Goal: Communication & Community: Answer question/provide support

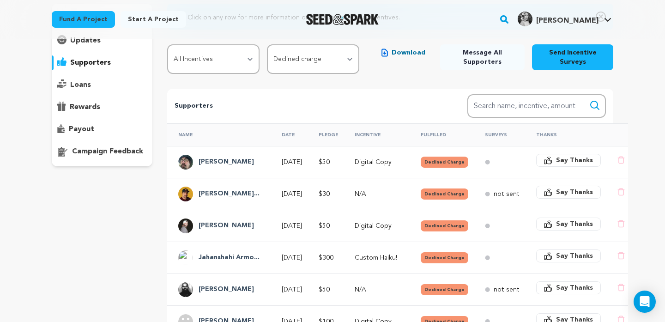
scroll to position [93, 0]
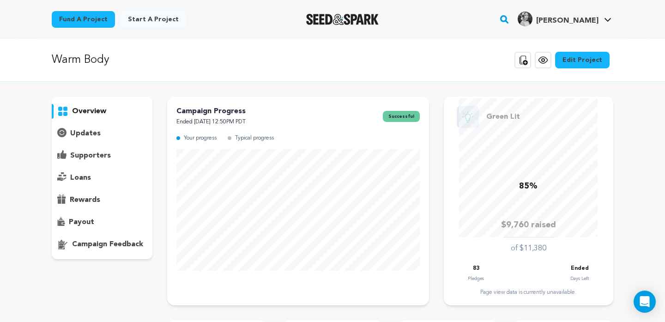
click at [85, 155] on p "supporters" at bounding box center [90, 155] width 41 height 11
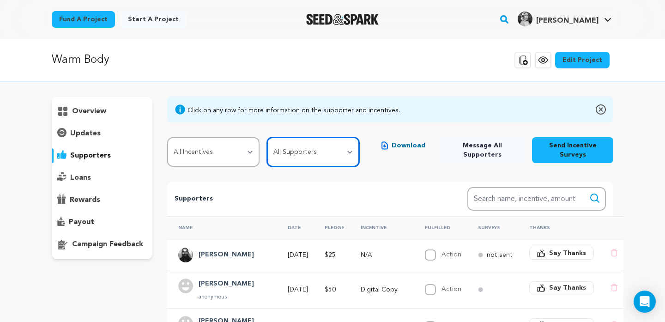
click at [295, 144] on select "All Supporters Survey not sent Survey incomplete Survey complete Incentive not …" at bounding box center [313, 152] width 92 height 30
select select "pledge_incomplete"
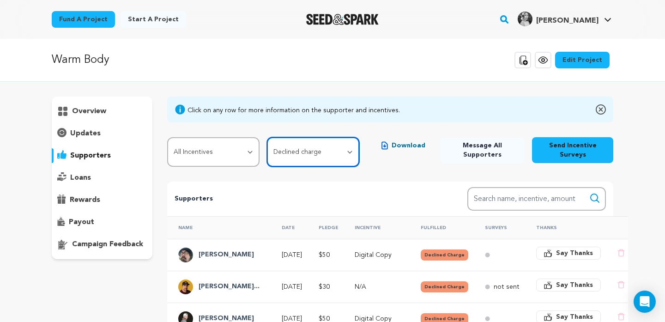
click at [328, 162] on select "All Supporters Survey not sent Survey incomplete Survey complete Incentive not …" at bounding box center [313, 152] width 92 height 30
select select
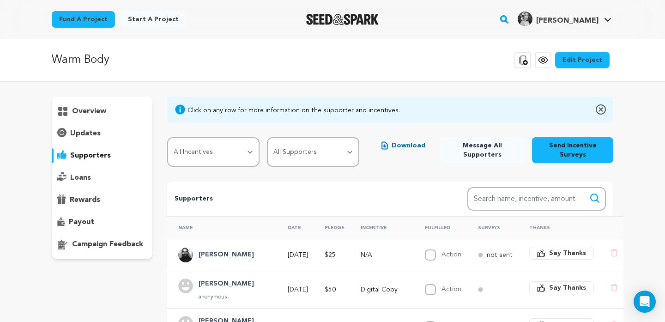
click at [482, 153] on span "Message All Supporters" at bounding box center [482, 150] width 70 height 18
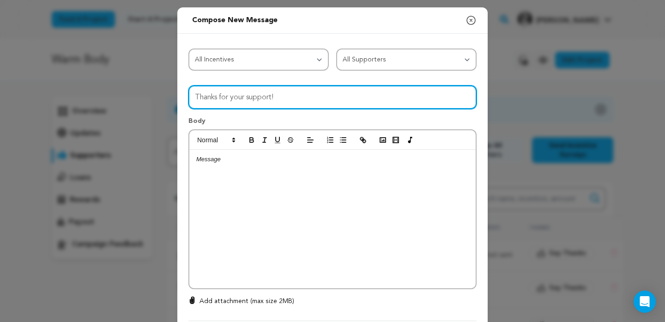
click at [350, 103] on input "Thanks for your support!" at bounding box center [332, 97] width 288 height 24
type input "Our campaign ended with a green light!"
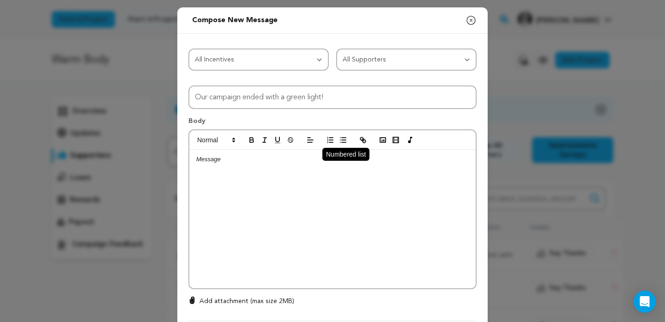
click at [333, 145] on button "button" at bounding box center [330, 139] width 13 height 11
click at [333, 138] on line "button" at bounding box center [331, 138] width 4 height 0
click at [252, 172] on div at bounding box center [332, 219] width 286 height 138
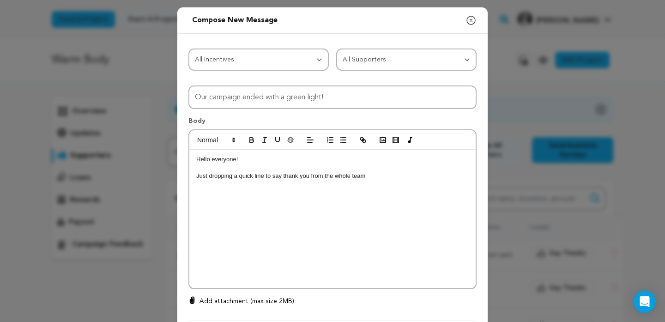
drag, startPoint x: 369, startPoint y: 178, endPoint x: 335, endPoint y: 178, distance: 34.6
click at [335, 178] on p "Just dropping a quick line to say thank you from the whole team" at bounding box center [332, 176] width 272 height 8
click at [261, 159] on p "Hello everyone!" at bounding box center [332, 159] width 272 height 8
click at [286, 184] on p "Just dropping a quick line to say thank you from the bottom of my heart. Warm B…" at bounding box center [332, 180] width 272 height 17
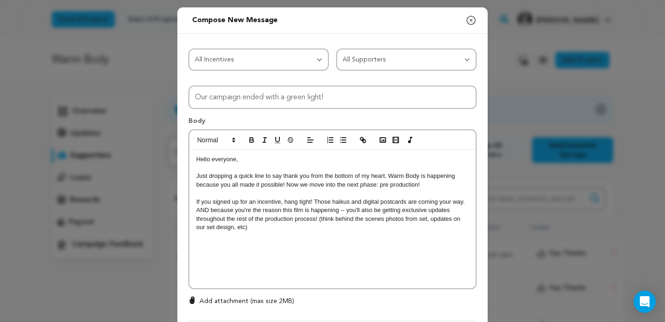
click at [285, 186] on p "Just dropping a quick line to say thank you from the bottom of my heart. Warm B…" at bounding box center [332, 180] width 272 height 17
drag, startPoint x: 338, startPoint y: 213, endPoint x: 312, endPoint y: 211, distance: 26.0
click at [312, 211] on p "If you signed up for an incentive, hang tight! Those haikus and digital postcar…" at bounding box center [332, 215] width 272 height 34
click at [337, 232] on div "Hello everyone, Just dropping a quick line to say thank you from the bottom of …" at bounding box center [332, 219] width 286 height 138
click at [204, 229] on p "If you signed up for an incentive, hang tight! Those haikus and digital postcar…" at bounding box center [332, 215] width 272 height 34
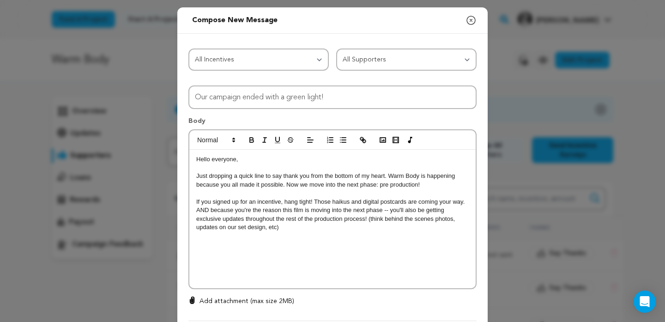
click at [303, 229] on p "If you signed up for an incentive, hang tight! Those haikus and digital postcar…" at bounding box center [332, 215] width 272 height 34
drag, startPoint x: 388, startPoint y: 176, endPoint x: 284, endPoint y: 185, distance: 104.7
click at [284, 185] on p "Just dropping a quick line to say thank you from the bottom of my heart. Warm B…" at bounding box center [332, 180] width 272 height 17
click at [252, 137] on icon "button" at bounding box center [251, 140] width 8 height 8
click at [315, 233] on div "Hello everyone, Just dropping a quick line to say thank you from the bottom of …" at bounding box center [332, 219] width 286 height 138
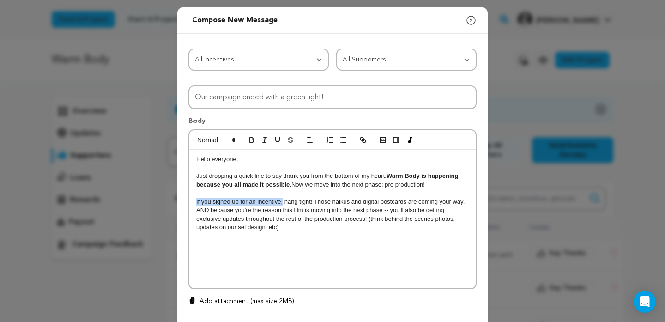
drag, startPoint x: 282, startPoint y: 204, endPoint x: 180, endPoint y: 205, distance: 102.0
click at [180, 205] on div "All Incentives Social media shout out Digital postcard Digital Copy Special tha…" at bounding box center [332, 183] width 310 height 298
drag, startPoint x: 281, startPoint y: 203, endPoint x: 214, endPoint y: 198, distance: 67.1
click at [214, 198] on p "If you signed up for an incentive, hang tight! Those haikus and digital postcar…" at bounding box center [332, 215] width 272 height 34
drag, startPoint x: 279, startPoint y: 202, endPoint x: 194, endPoint y: 203, distance: 84.5
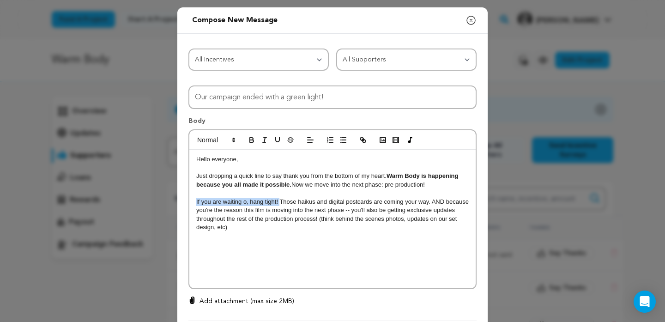
click at [194, 203] on div "Hello everyone, Just dropping a quick line to say thank you from the bottom of …" at bounding box center [332, 219] width 286 height 138
click at [317, 244] on div "Hello everyone, Just dropping a quick line to say thank you from the bottom of …" at bounding box center [332, 219] width 286 height 138
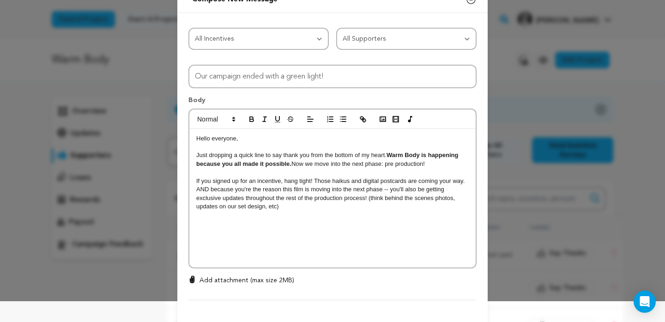
scroll to position [21, 0]
click at [464, 184] on p "If you signed up for an incentive, hang tight! Those haikus and digital postcar…" at bounding box center [332, 193] width 272 height 34
click at [250, 209] on p "If you signed up for an incentive, hang tight! Those haikus and digital postcar…" at bounding box center [332, 193] width 272 height 34
click at [425, 210] on p "If you signed up for an incentive, hang tight! Those haikus and digital postcar…" at bounding box center [332, 193] width 272 height 34
drag, startPoint x: 342, startPoint y: 190, endPoint x: 354, endPoint y: 190, distance: 12.5
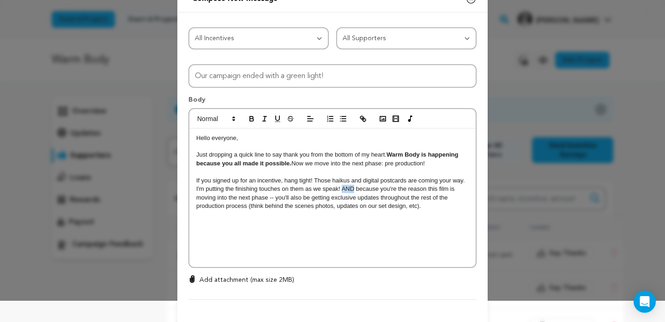
click at [354, 190] on p "If you signed up for an incentive, hang tight! Those haikus and digital postcar…" at bounding box center [332, 193] width 272 height 34
click at [265, 118] on line "button" at bounding box center [264, 118] width 1 height 5
click at [335, 229] on p at bounding box center [332, 232] width 272 height 8
drag, startPoint x: 343, startPoint y: 191, endPoint x: 174, endPoint y: 192, distance: 169.0
click at [174, 192] on div "Send message to Say thanks to Compose New Message Close modal All Incentives So…" at bounding box center [332, 170] width 665 height 382
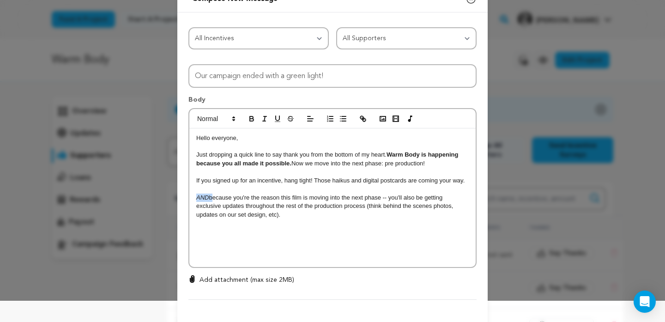
drag, startPoint x: 210, startPoint y: 199, endPoint x: 189, endPoint y: 199, distance: 20.3
click at [189, 199] on div "Hello everyone, Just dropping a quick line to say thank you from the bottom of …" at bounding box center [332, 197] width 286 height 138
click at [263, 118] on icon "button" at bounding box center [264, 118] width 8 height 8
click at [266, 116] on line "button" at bounding box center [265, 116] width 3 height 0
click at [300, 213] on p "And because you're the reason this film is moving into the next phase -- you'll…" at bounding box center [332, 205] width 272 height 25
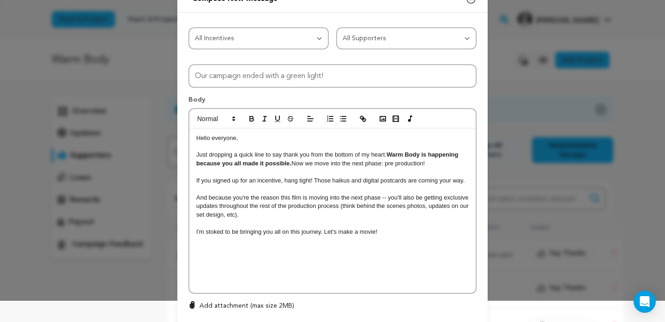
click at [216, 280] on p at bounding box center [332, 282] width 272 height 8
click at [196, 250] on div "Hello everyone, Just dropping a quick line to say thank you from the bottom of …" at bounding box center [332, 197] width 286 height 138
click at [201, 252] on div "Hello everyone, Just dropping a quick line to say thank you from the bottom of …" at bounding box center [332, 197] width 286 height 138
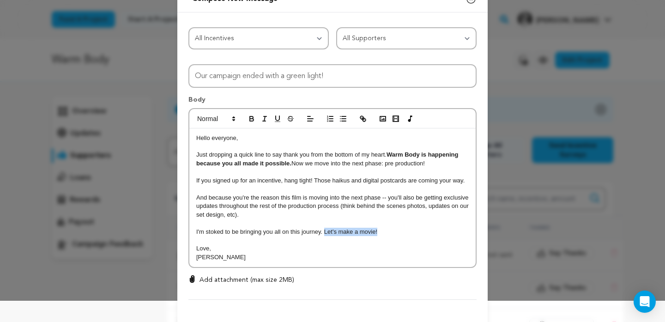
drag, startPoint x: 324, startPoint y: 232, endPoint x: 394, endPoint y: 232, distance: 70.2
click at [394, 232] on p "I'm stoked to be bringing you all on this journey. Let's make a movie!" at bounding box center [332, 232] width 272 height 8
click at [273, 216] on p "And because you're the reason this film is moving into the next phase -- you'll…" at bounding box center [332, 205] width 272 height 25
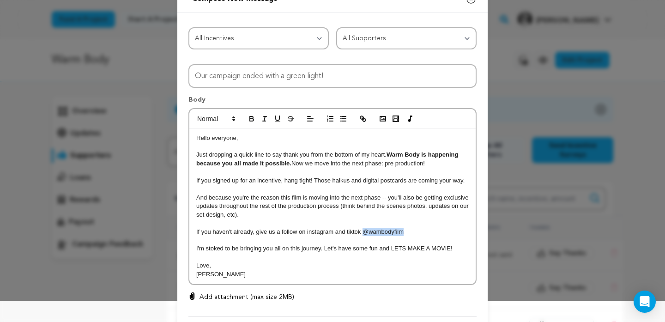
drag, startPoint x: 403, startPoint y: 232, endPoint x: 364, endPoint y: 230, distance: 38.4
click at [364, 231] on p "If you haven't already, give us a follow on instagram and tiktok @wambodyfilm" at bounding box center [332, 232] width 272 height 8
click at [252, 114] on button "button" at bounding box center [251, 118] width 13 height 11
click at [427, 237] on p at bounding box center [332, 240] width 272 height 8
click at [427, 235] on p "If you haven't already, give us a follow on instagram and tiktok @wambodyfilm" at bounding box center [332, 232] width 272 height 8
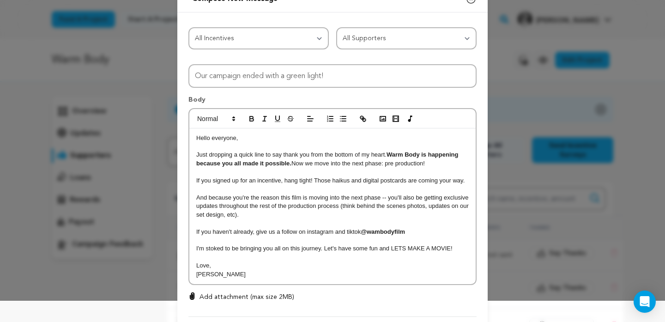
click at [377, 233] on strong "@wambodyfilm" at bounding box center [383, 231] width 44 height 7
click at [421, 234] on p "If you haven't already, give us a follow on instagram and tiktok @warmbodyfilm" at bounding box center [332, 232] width 272 height 8
drag, startPoint x: 416, startPoint y: 233, endPoint x: 409, endPoint y: 231, distance: 8.0
click at [409, 231] on p "If you haven't already, give us a follow on instagram and tiktok @warmbodyfilm !" at bounding box center [332, 232] width 272 height 8
click at [255, 116] on icon "button" at bounding box center [251, 118] width 8 height 8
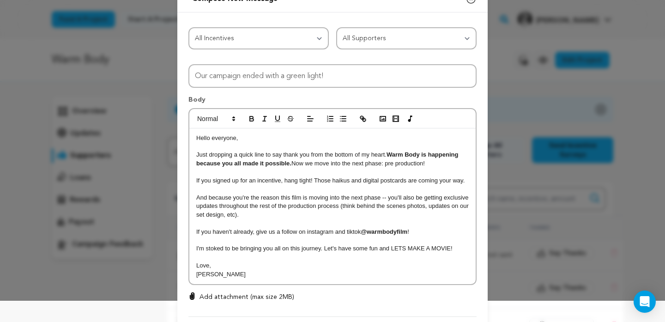
click at [410, 234] on p "If you haven't already, give us a follow on instagram and tiktok @warmbodyfilm !" at bounding box center [332, 232] width 272 height 8
click at [420, 235] on p "If you haven't already, give us a follow on instagram and tiktok @warmbodyfilm !" at bounding box center [332, 232] width 272 height 8
click at [403, 250] on p "I'm stoked to be bringing you all on this journey. Let's have some fun and LETS…" at bounding box center [332, 248] width 272 height 8
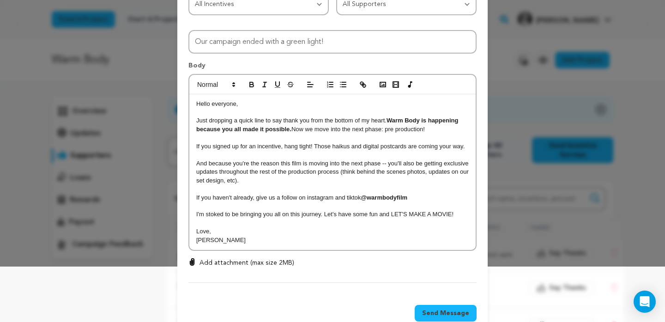
scroll to position [59, 0]
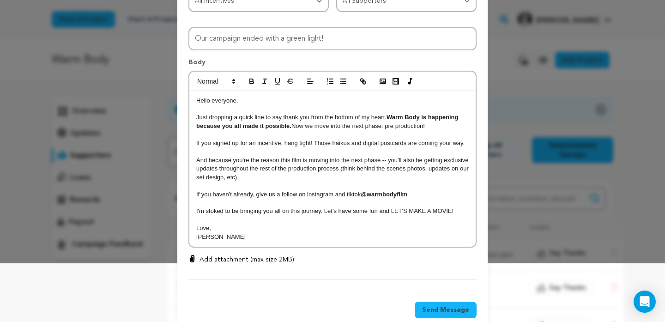
click at [349, 146] on p "If you signed up for an incentive, hang tight! Those haikus and digital postcar…" at bounding box center [332, 143] width 272 height 8
click at [308, 174] on p "And because you're the reason this film is moving into the next phase -- you'll…" at bounding box center [332, 168] width 272 height 25
click at [420, 196] on p "If you haven't already, give us a follow on instagram and tiktok @warmbodyfilm" at bounding box center [332, 194] width 272 height 8
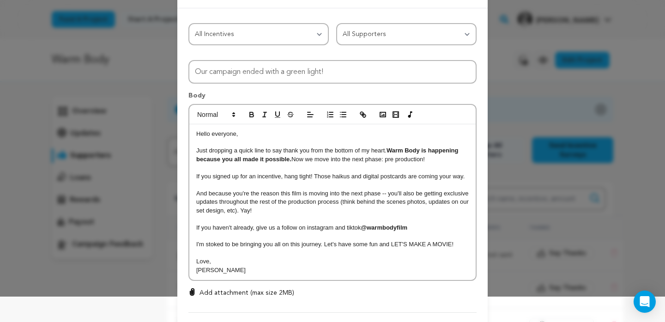
scroll to position [34, 0]
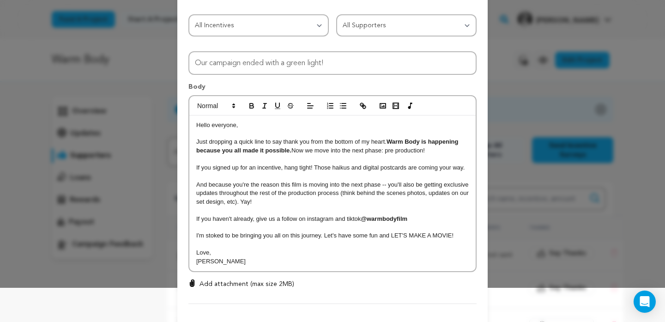
drag, startPoint x: 465, startPoint y: 169, endPoint x: 193, endPoint y: 166, distance: 271.9
click at [193, 166] on div "Hello everyone, Just dropping a quick line to say thank you from the bottom of …" at bounding box center [332, 193] width 286 height 156
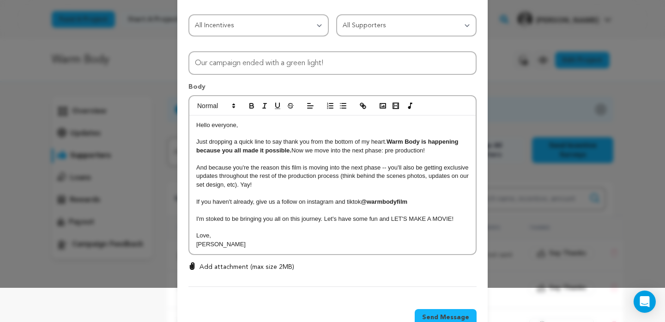
click at [272, 189] on p at bounding box center [332, 193] width 272 height 8
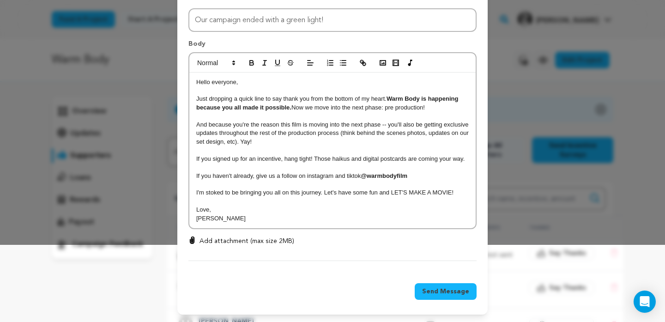
scroll to position [0, 0]
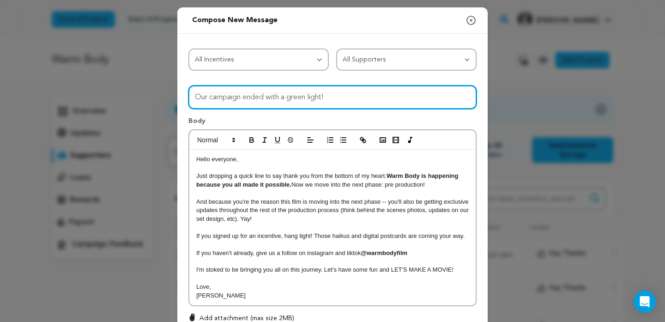
click at [379, 100] on input "Our campaign ended with a green light!" at bounding box center [332, 97] width 288 height 24
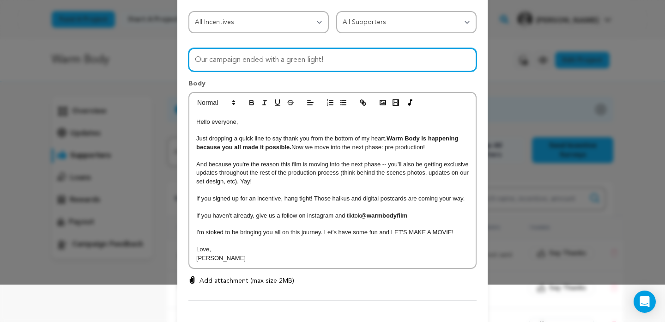
scroll to position [78, 0]
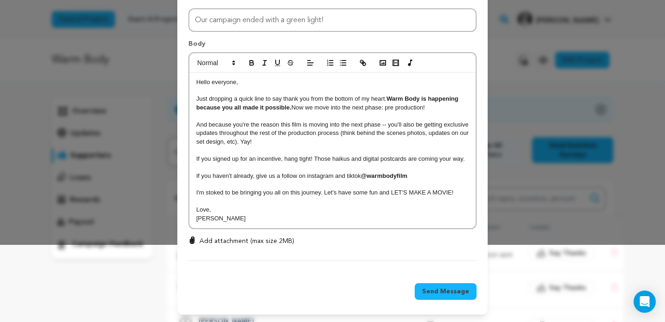
click at [438, 289] on span "Send Message" at bounding box center [445, 291] width 47 height 9
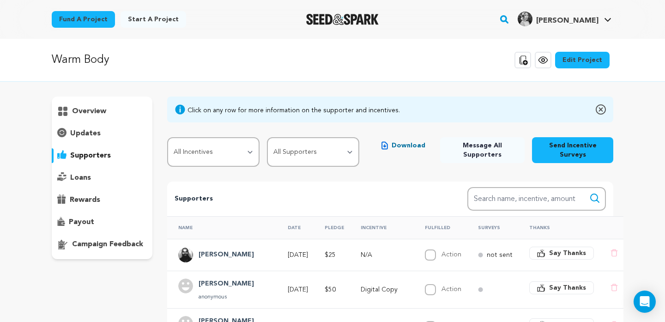
click at [592, 18] on span "[PERSON_NAME]" at bounding box center [567, 20] width 62 height 7
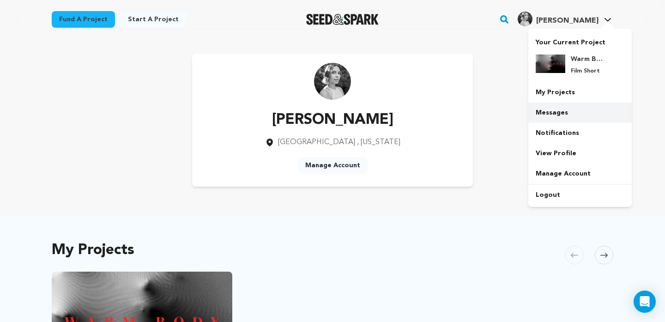
click at [542, 114] on link "Messages" at bounding box center [579, 112] width 103 height 20
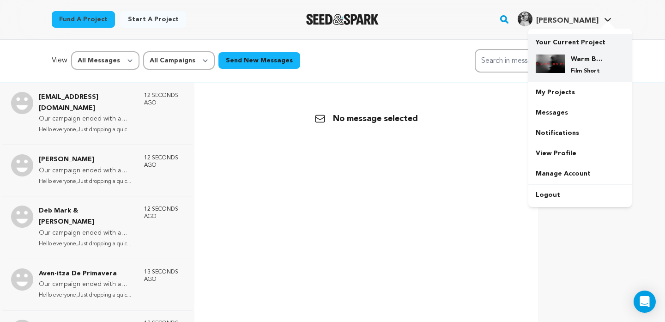
click at [572, 50] on div "Warm Body Film Short" at bounding box center [580, 64] width 89 height 35
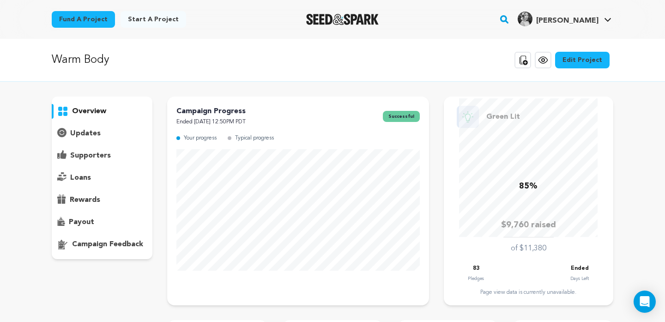
click at [88, 151] on p "supporters" at bounding box center [90, 155] width 41 height 11
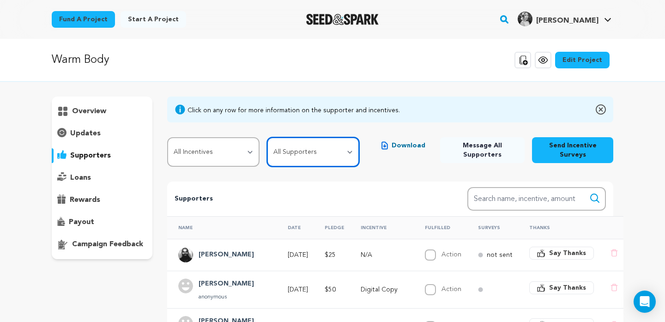
click at [328, 145] on select "All Supporters Survey not sent Survey incomplete Survey complete Incentive not …" at bounding box center [313, 152] width 92 height 30
select select "pledge_incomplete"
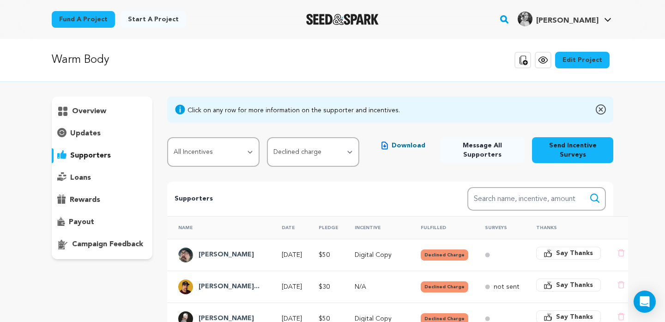
click at [469, 150] on span "Message All Supporters" at bounding box center [482, 150] width 70 height 18
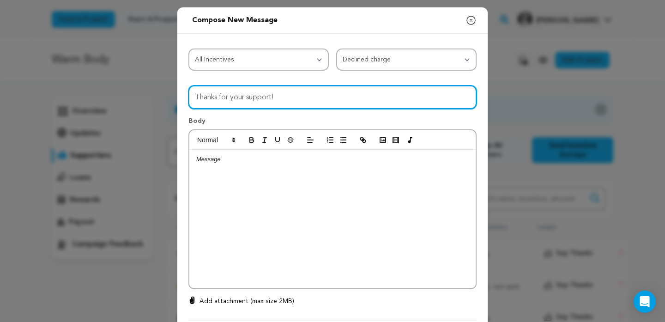
click at [283, 98] on input "Thanks for your support!" at bounding box center [332, 97] width 288 height 24
type input "Oops! Your pledge hasn't gone through yet!"
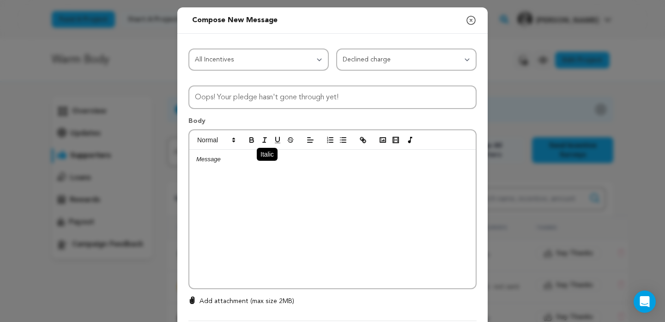
click at [263, 145] on button "button" at bounding box center [264, 139] width 13 height 11
click at [242, 180] on div "﻿" at bounding box center [332, 219] width 286 height 138
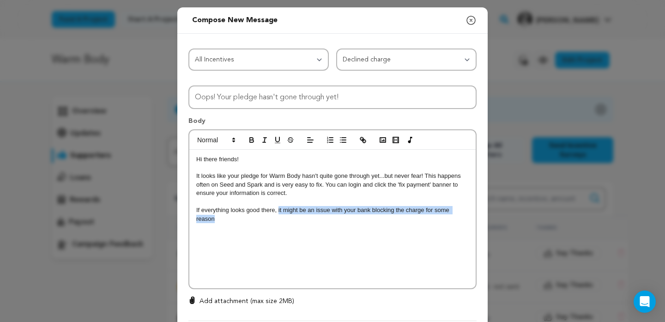
drag, startPoint x: 279, startPoint y: 210, endPoint x: 291, endPoint y: 222, distance: 17.0
click at [291, 222] on p "If everything looks good there, it might be an issue with your bank blocking th…" at bounding box center [332, 214] width 272 height 17
drag, startPoint x: 398, startPoint y: 208, endPoint x: 196, endPoint y: 207, distance: 202.2
click at [196, 207] on div "Hi there friends! It looks like your pledge for Warm Body hasn't quite gone thr…" at bounding box center [332, 219] width 286 height 138
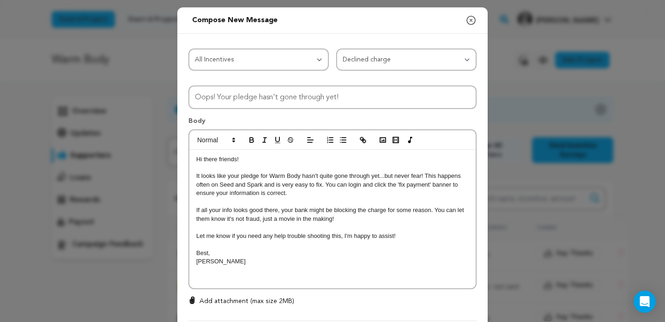
click at [275, 157] on p "Hi there friends!" at bounding box center [332, 159] width 272 height 8
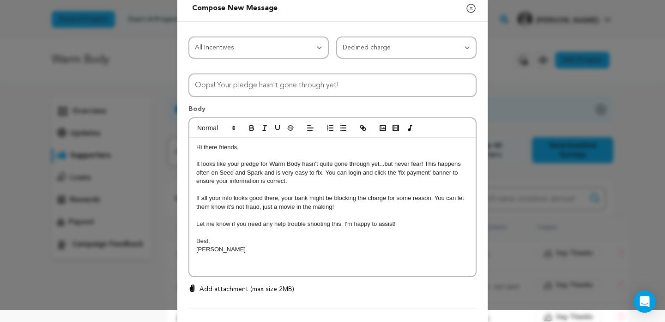
scroll to position [15, 0]
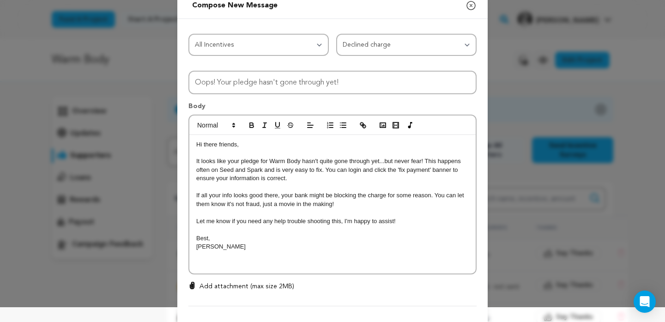
drag, startPoint x: 327, startPoint y: 169, endPoint x: 335, endPoint y: 176, distance: 11.1
click at [335, 176] on p "It looks like your pledge for Warm Body hasn't quite gone through yet...but nev…" at bounding box center [332, 169] width 272 height 25
click at [324, 171] on p "It looks like your pledge for Warm Body hasn't quite gone through yet...but nev…" at bounding box center [332, 169] width 272 height 25
drag, startPoint x: 326, startPoint y: 170, endPoint x: 333, endPoint y: 181, distance: 12.6
click at [333, 181] on p "It looks like your pledge for Warm Body hasn't quite gone through yet...but nev…" at bounding box center [332, 169] width 272 height 25
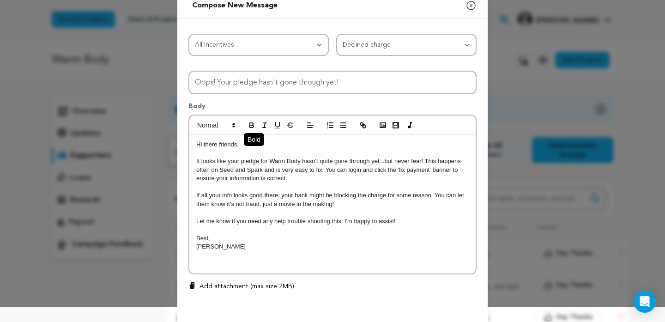
click at [254, 123] on icon "button" at bounding box center [251, 125] width 8 height 8
click at [319, 231] on p at bounding box center [332, 229] width 272 height 8
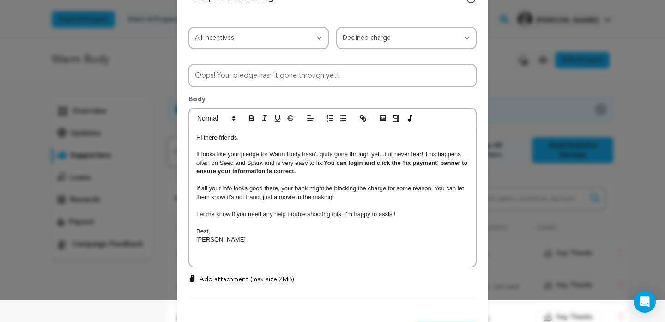
scroll to position [60, 0]
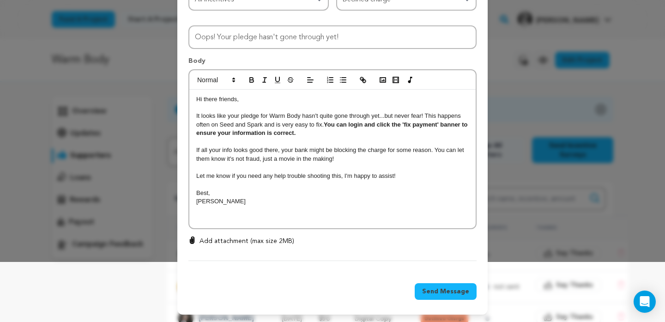
click at [436, 287] on span "Send Message" at bounding box center [445, 291] width 47 height 9
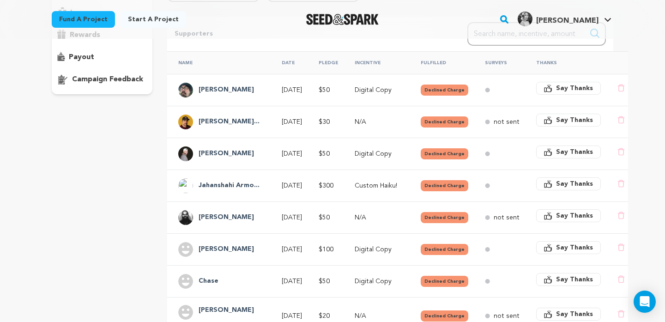
scroll to position [0, 0]
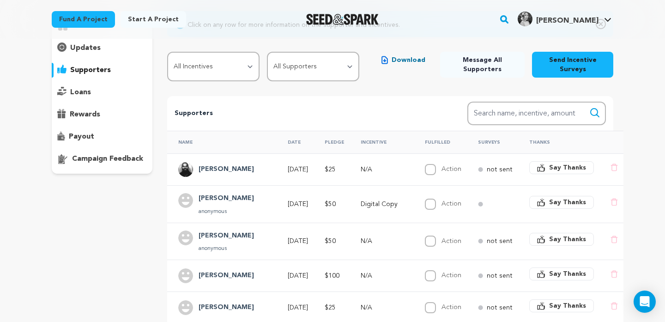
scroll to position [82, 0]
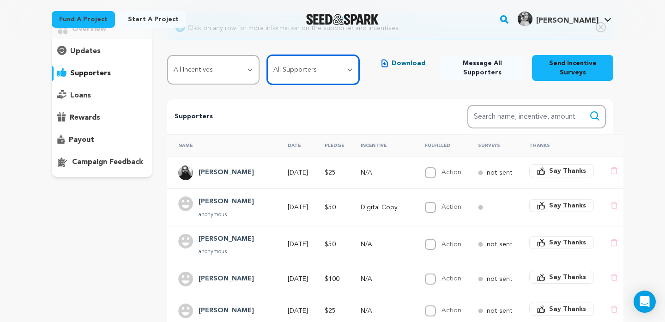
click at [307, 73] on select "All Supporters Survey not sent Survey incomplete Survey complete Incentive not …" at bounding box center [313, 70] width 92 height 30
select select "pledge_incomplete"
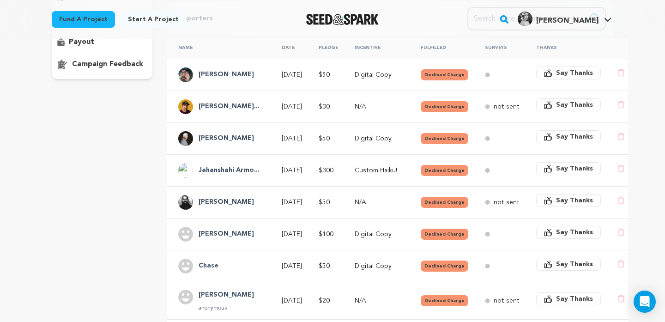
scroll to position [175, 0]
